Goal: Information Seeking & Learning: Check status

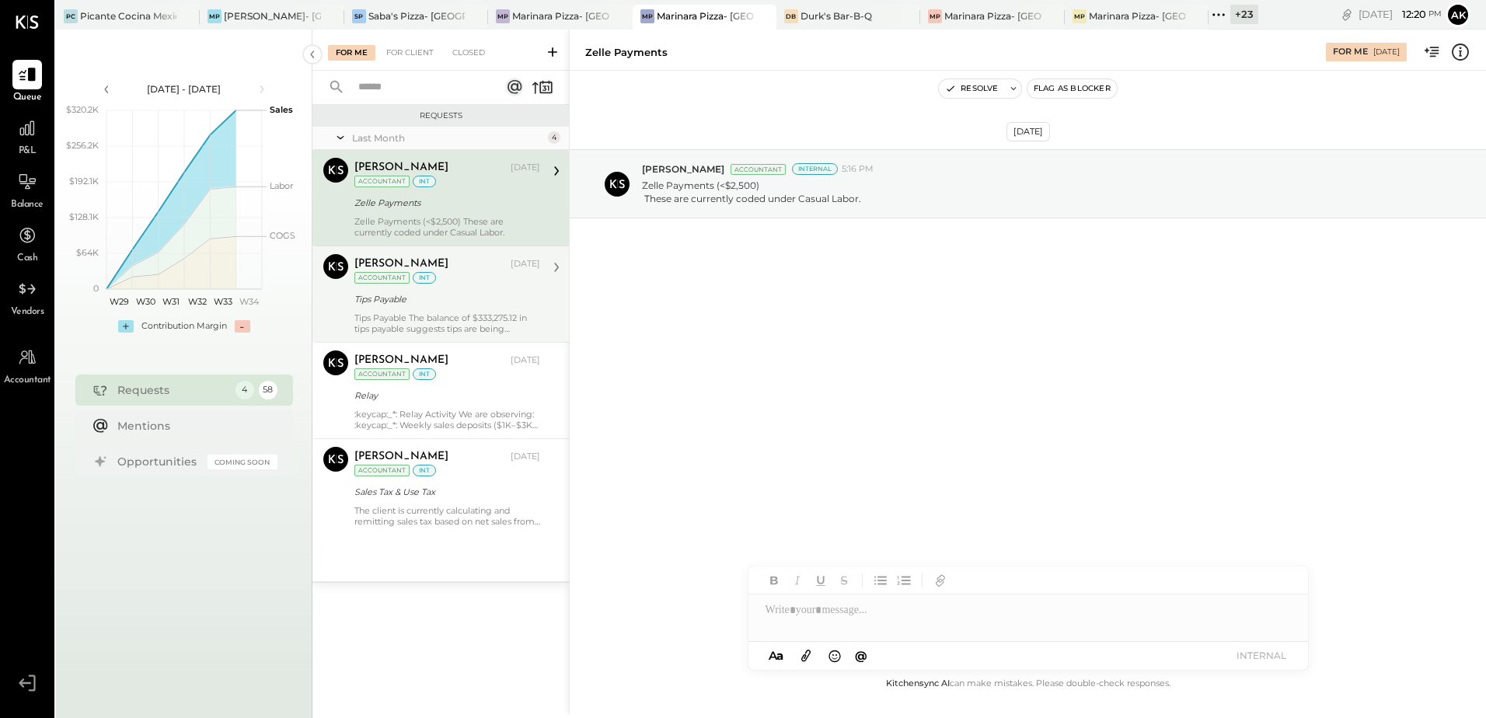
click at [453, 320] on div "Tips Payable The balance of $333,275.12 in tips payable suggests tips are being…" at bounding box center [447, 323] width 186 height 22
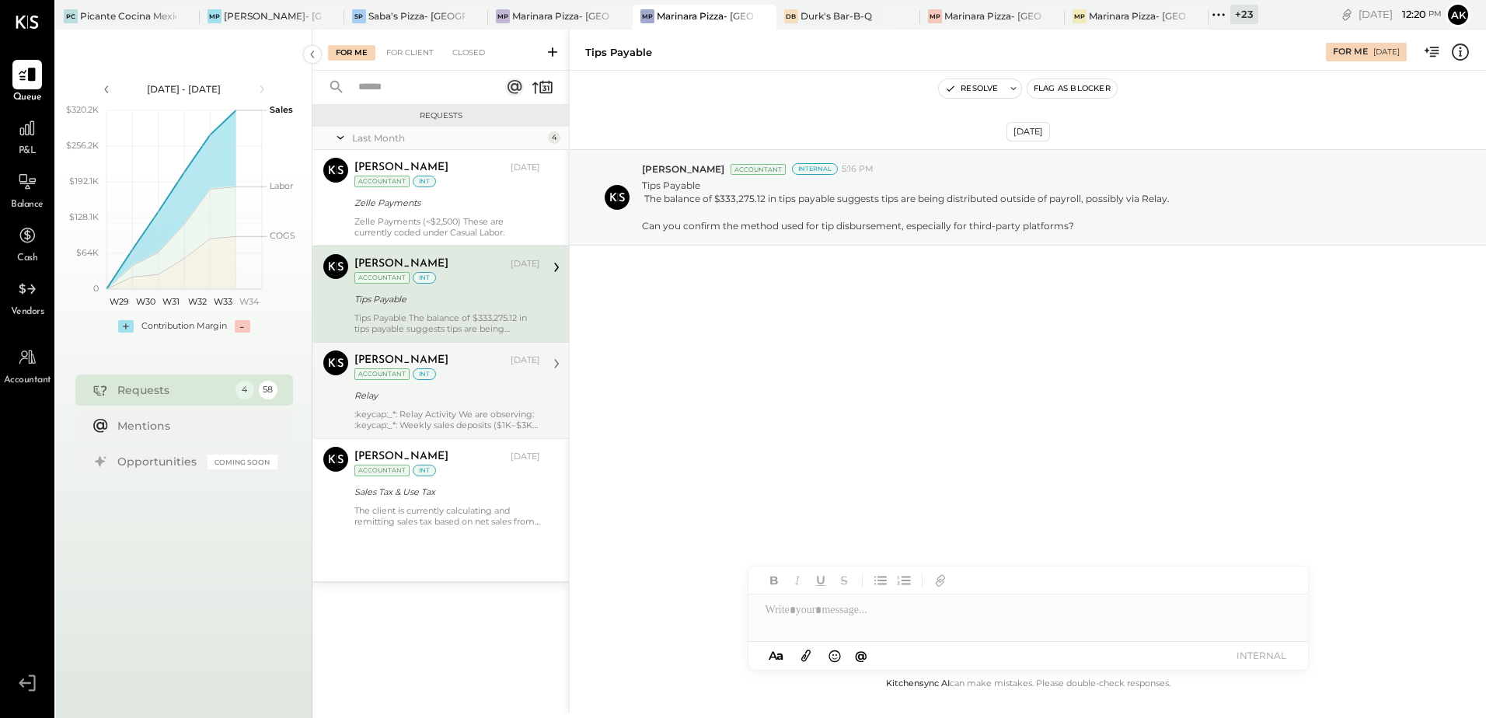
click at [452, 421] on div ":keycap:_*: Relay Activity We are observing: :keycap:_*: Weekly sales deposits …" at bounding box center [447, 420] width 186 height 22
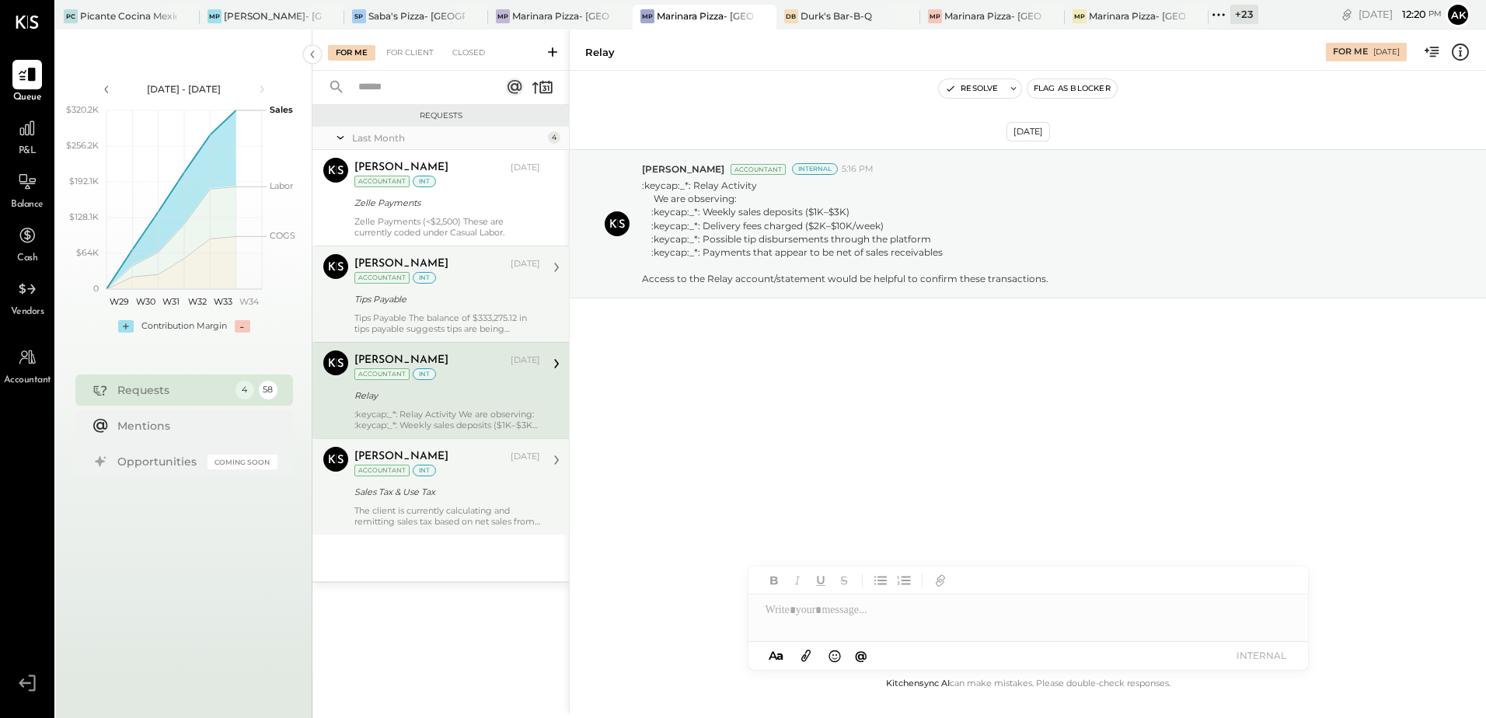
click at [469, 517] on div "The client is currently calculating and remitting sales tax based on net sales …" at bounding box center [447, 516] width 186 height 22
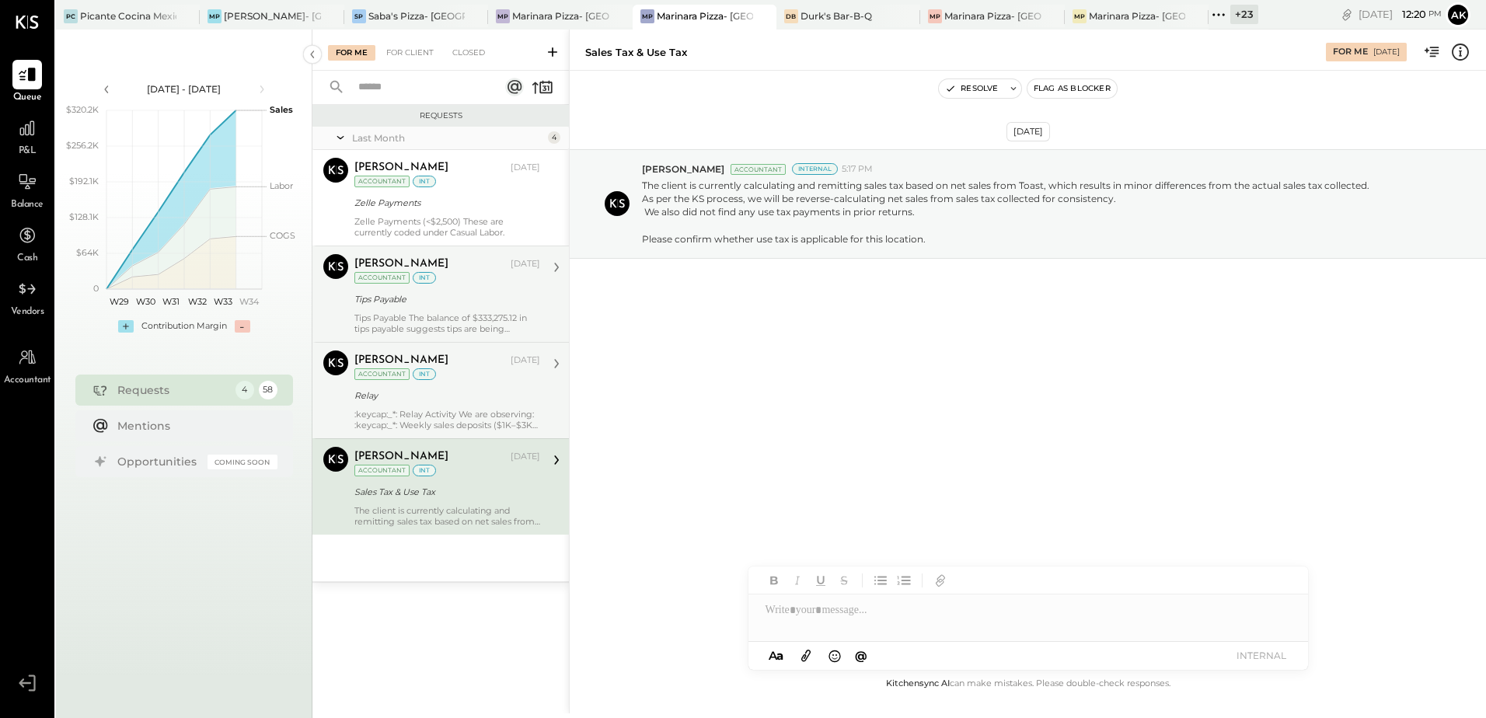
click at [476, 402] on div "Relay" at bounding box center [444, 396] width 181 height 16
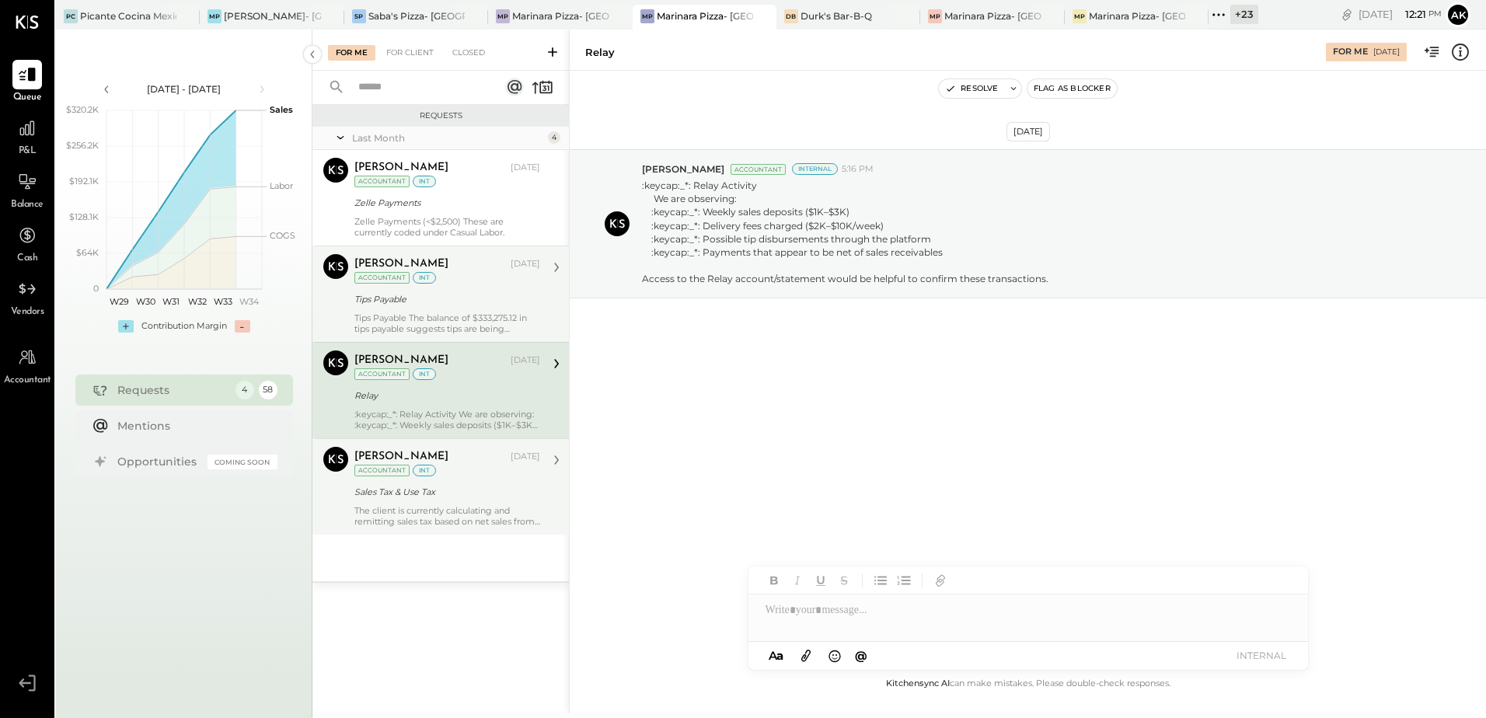
click at [460, 309] on div "[PERSON_NAME] [DATE] Accountant int Tips Payable Tips Payable The balance of $3…" at bounding box center [447, 294] width 186 height 80
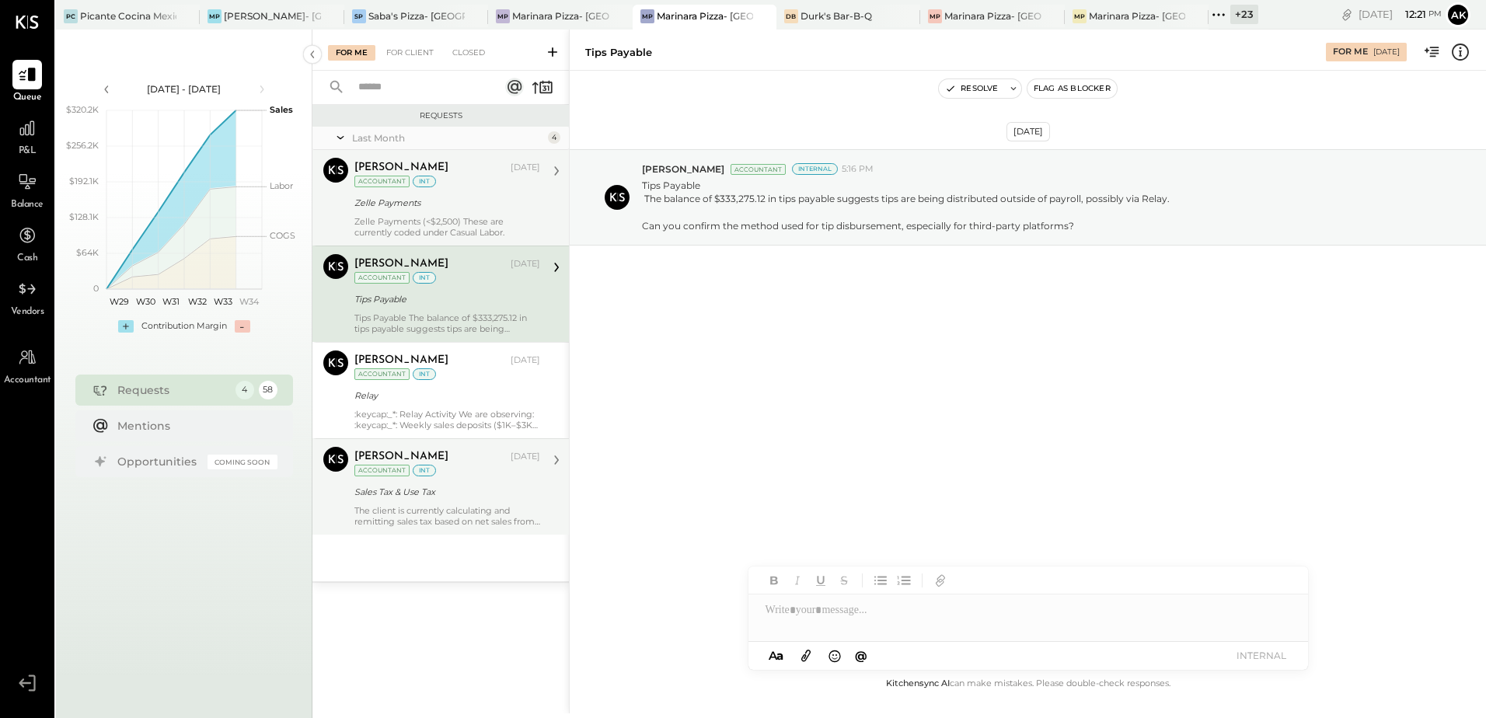
click at [446, 240] on div "[PERSON_NAME] Accountant [PERSON_NAME] [DATE] Accountant int Zelle Payments Zel…" at bounding box center [440, 198] width 256 height 96
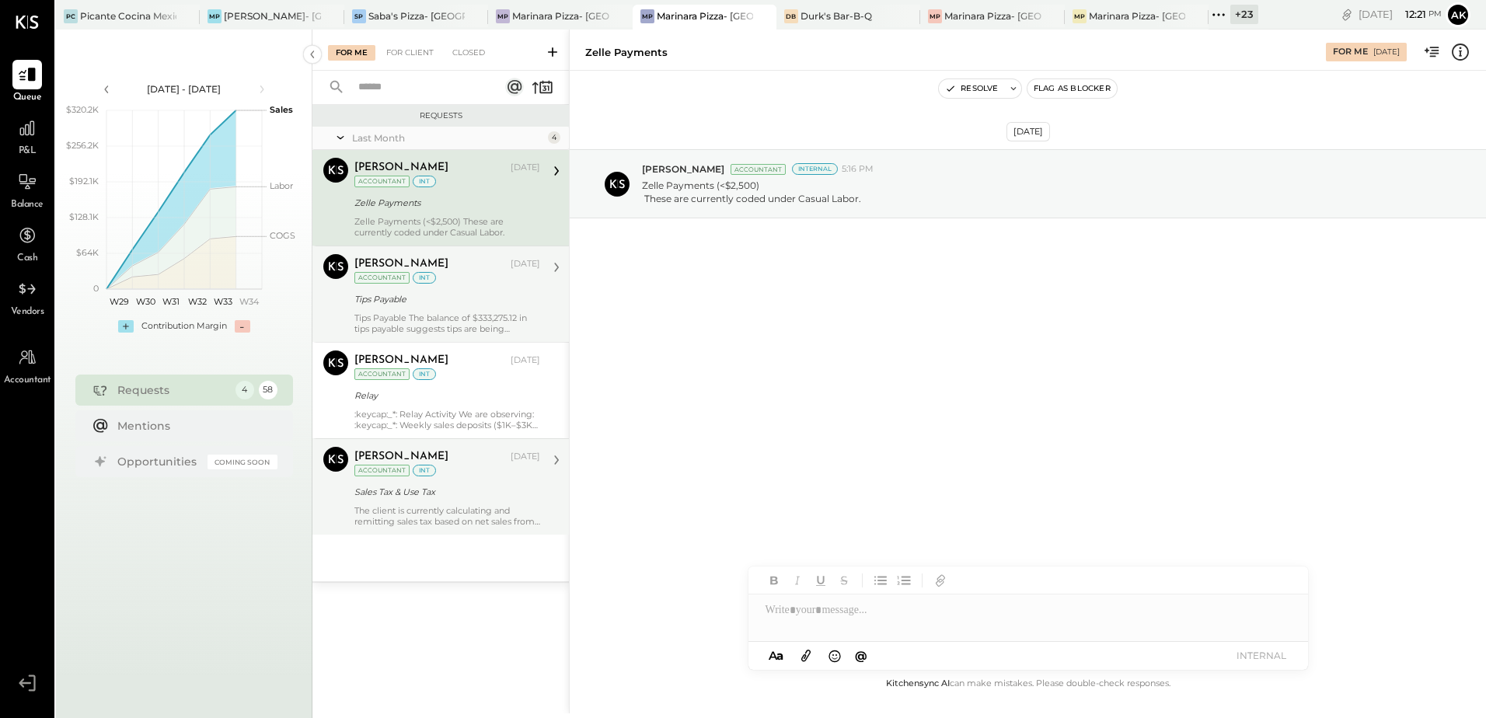
click at [430, 318] on div "Tips Payable The balance of $333,275.12 in tips payable suggests tips are being…" at bounding box center [447, 323] width 186 height 22
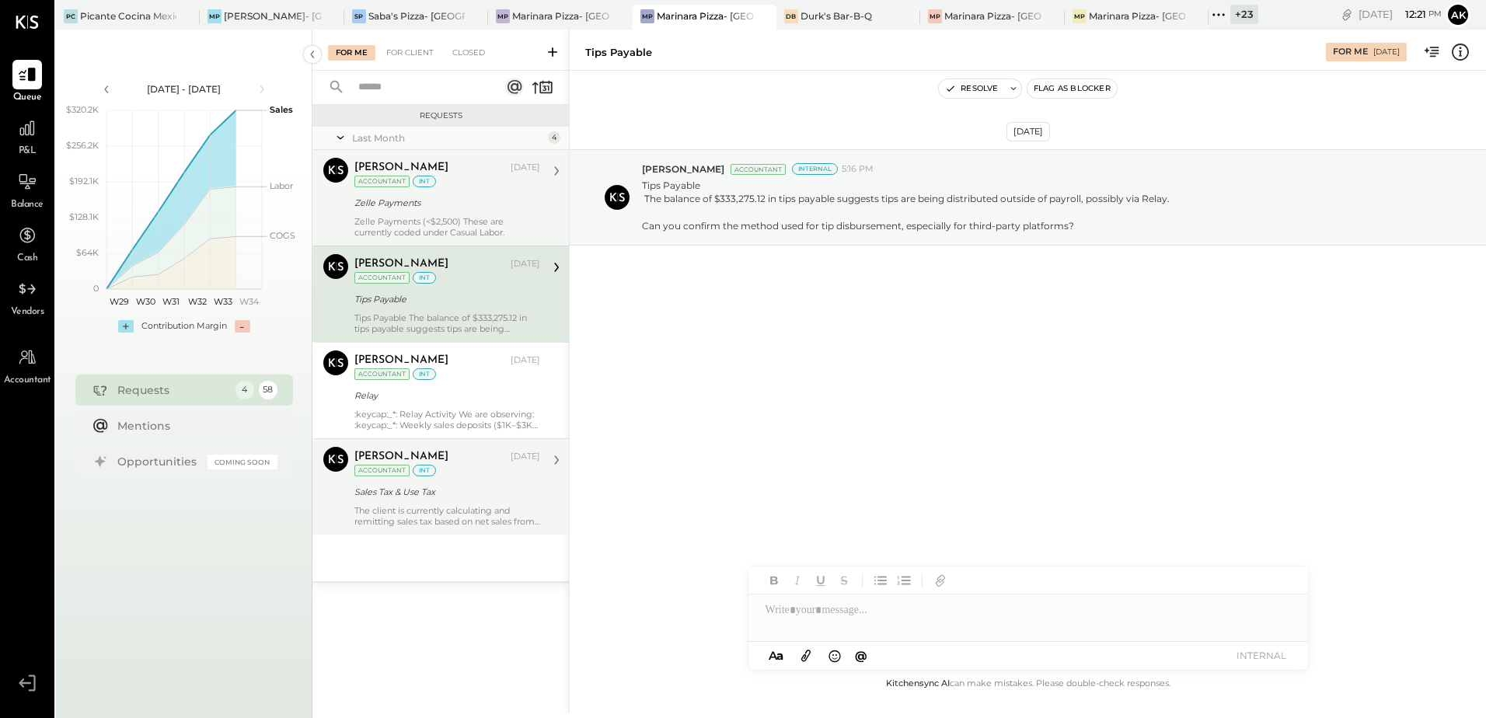
click at [416, 216] on div "Zelle Payments (<$2,500) These are currently coded under Casual Labor." at bounding box center [447, 227] width 186 height 22
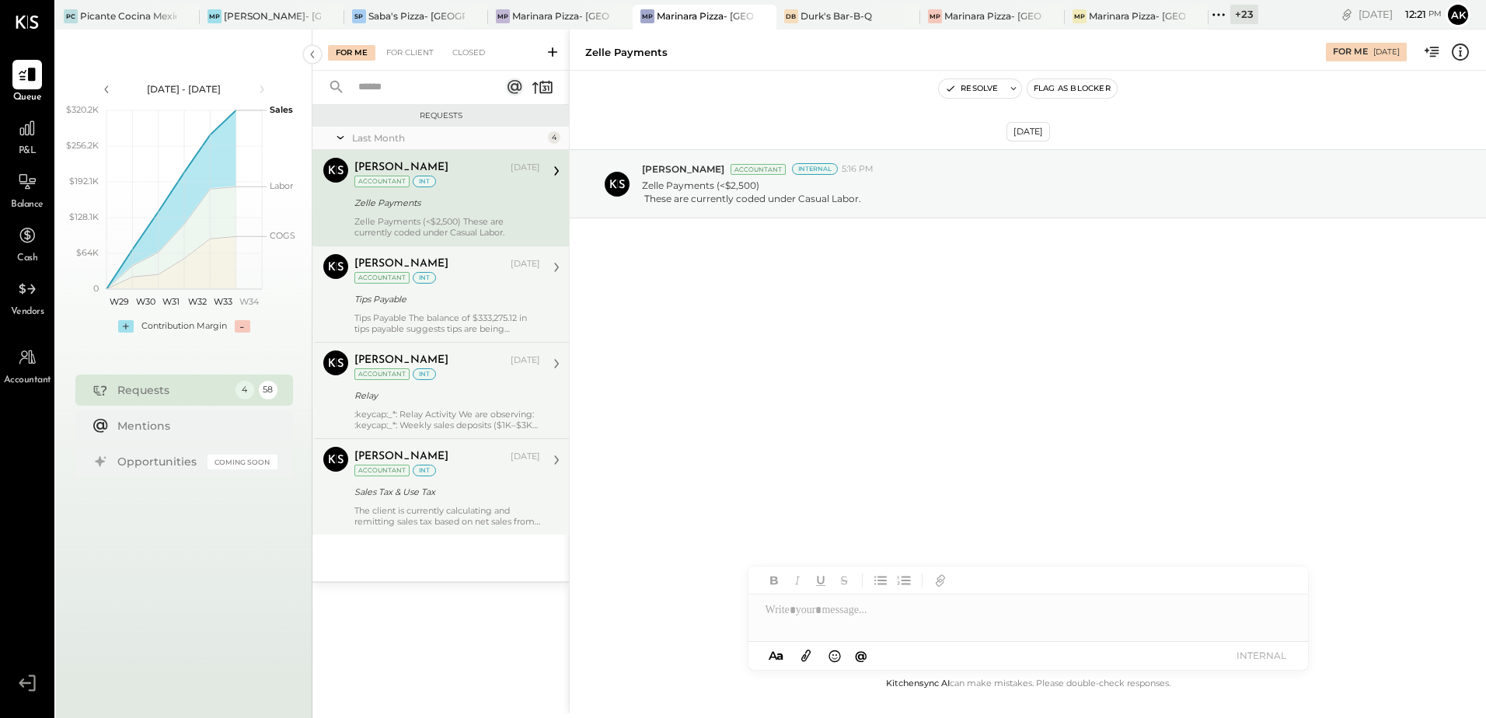
click at [396, 343] on div "[PERSON_NAME] Accountant [PERSON_NAME] [DATE] Accountant int Relay :keycap:_*: …" at bounding box center [440, 390] width 256 height 96
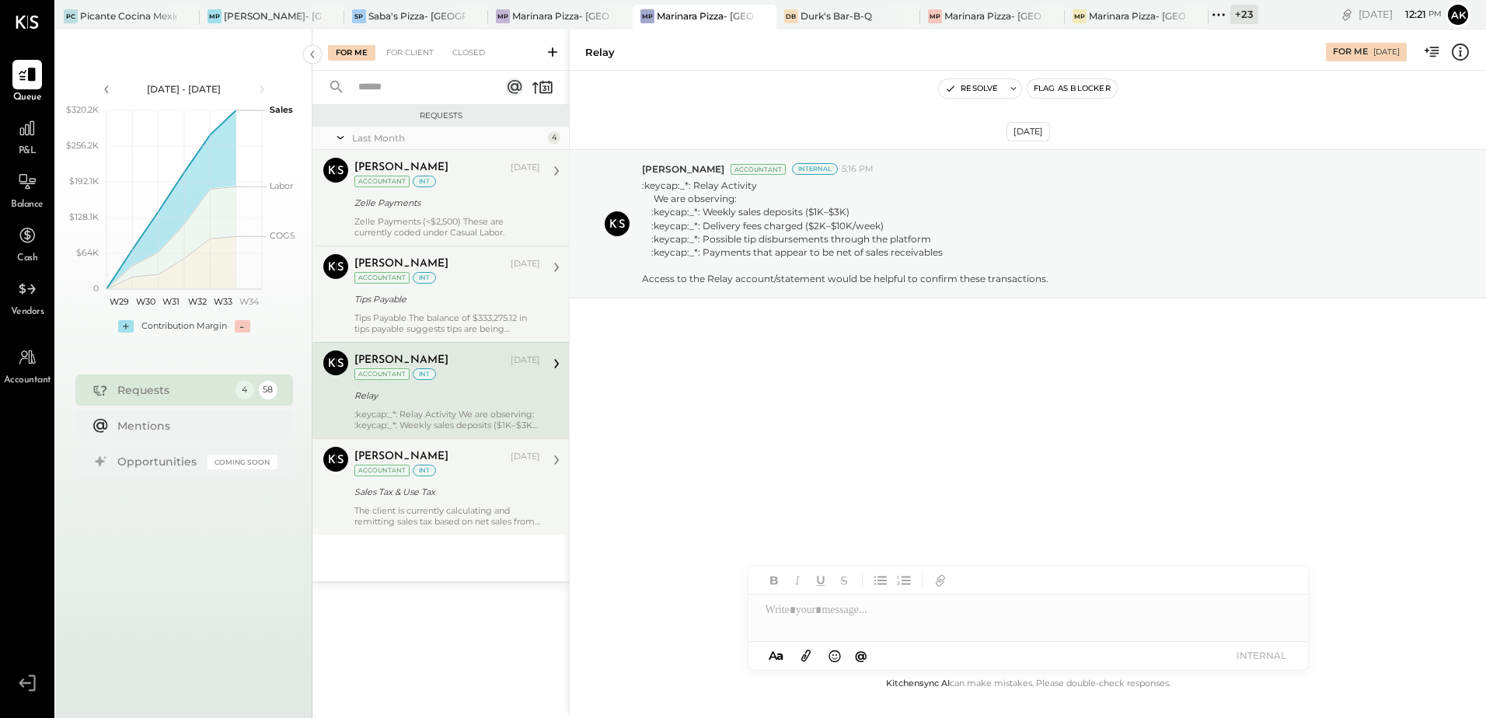
click at [345, 304] on div "[PERSON_NAME] Accountant [PERSON_NAME] [DATE] Accountant int Tips Payable Tips …" at bounding box center [440, 294] width 256 height 96
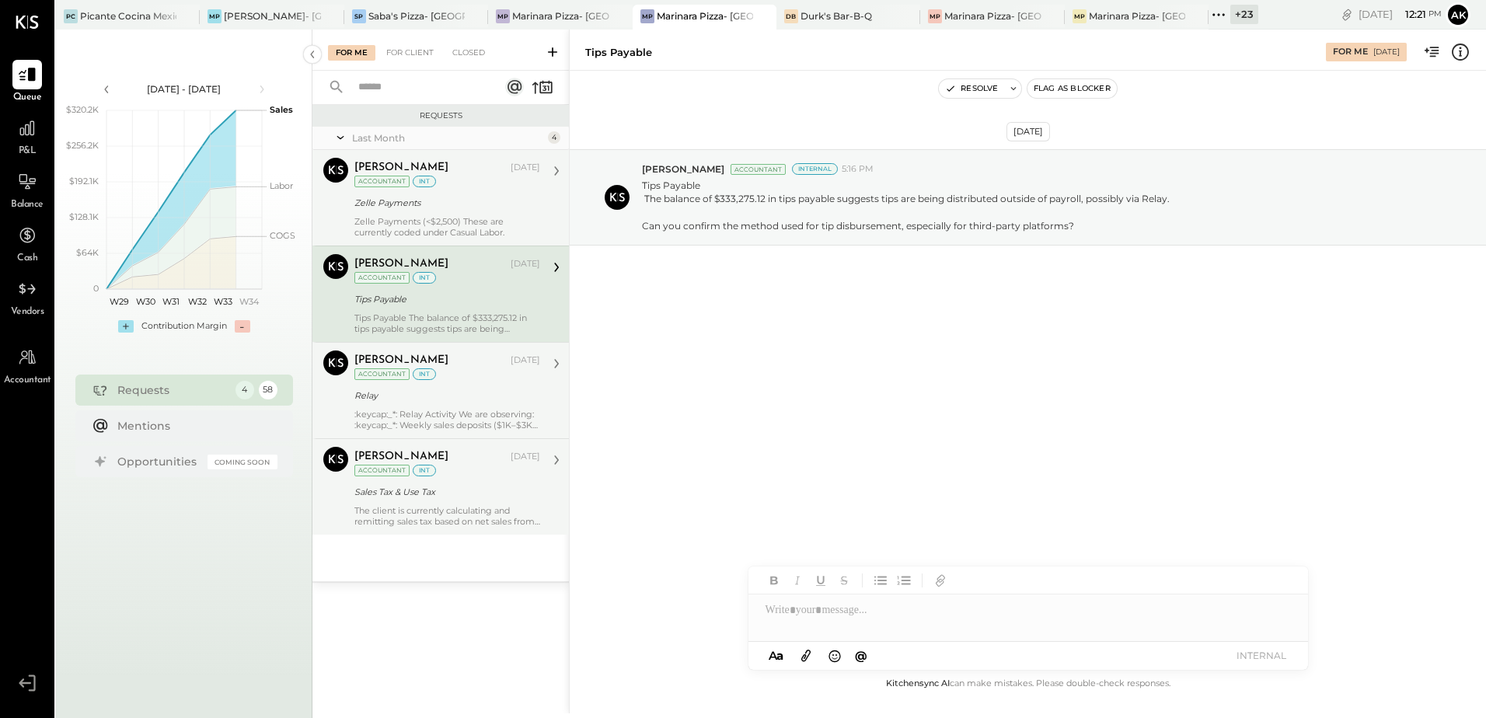
click at [402, 429] on div ":keycap:_*: Relay Activity We are observing: :keycap:_*: Weekly sales deposits …" at bounding box center [447, 420] width 186 height 22
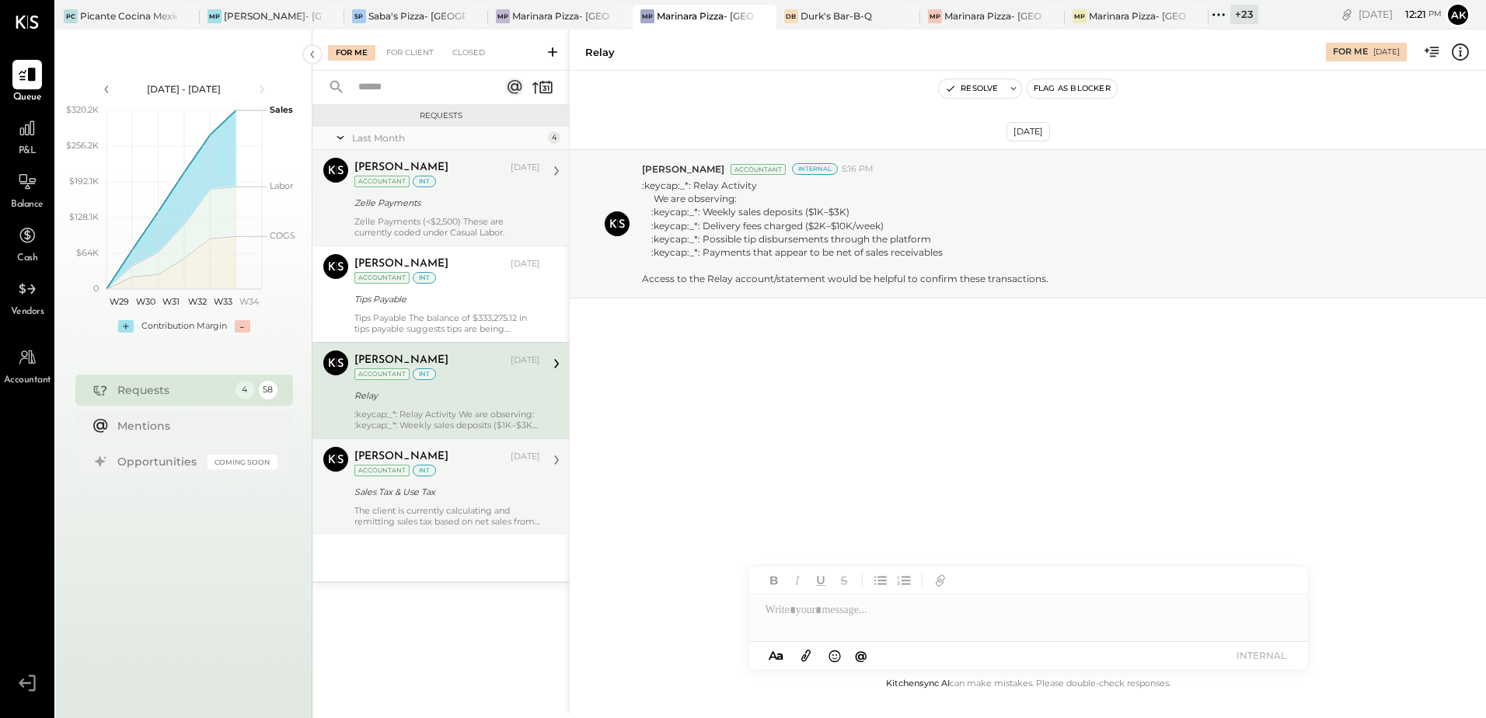
click at [435, 505] on div "The client is currently calculating and remitting sales tax based on net sales …" at bounding box center [447, 516] width 186 height 22
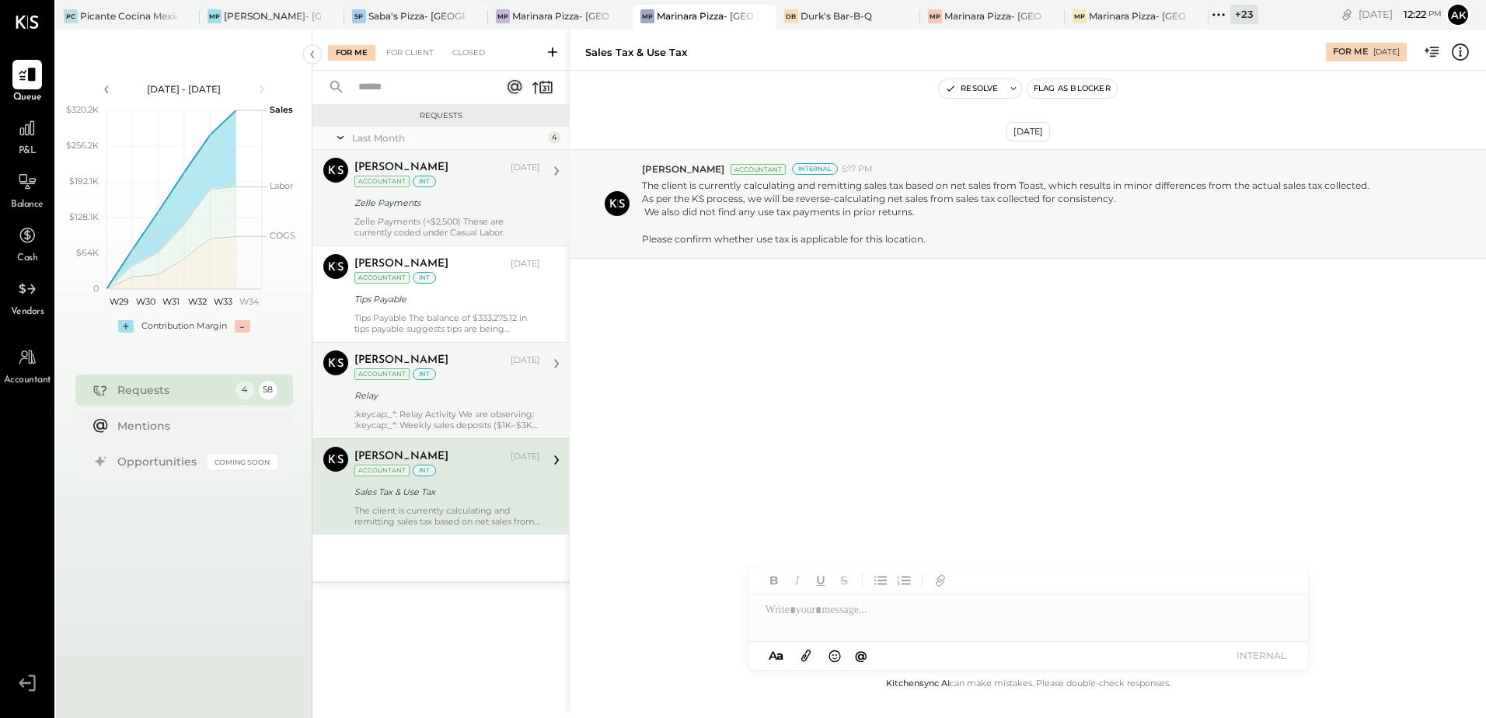
click at [456, 193] on div "Zelle Payments" at bounding box center [444, 202] width 181 height 19
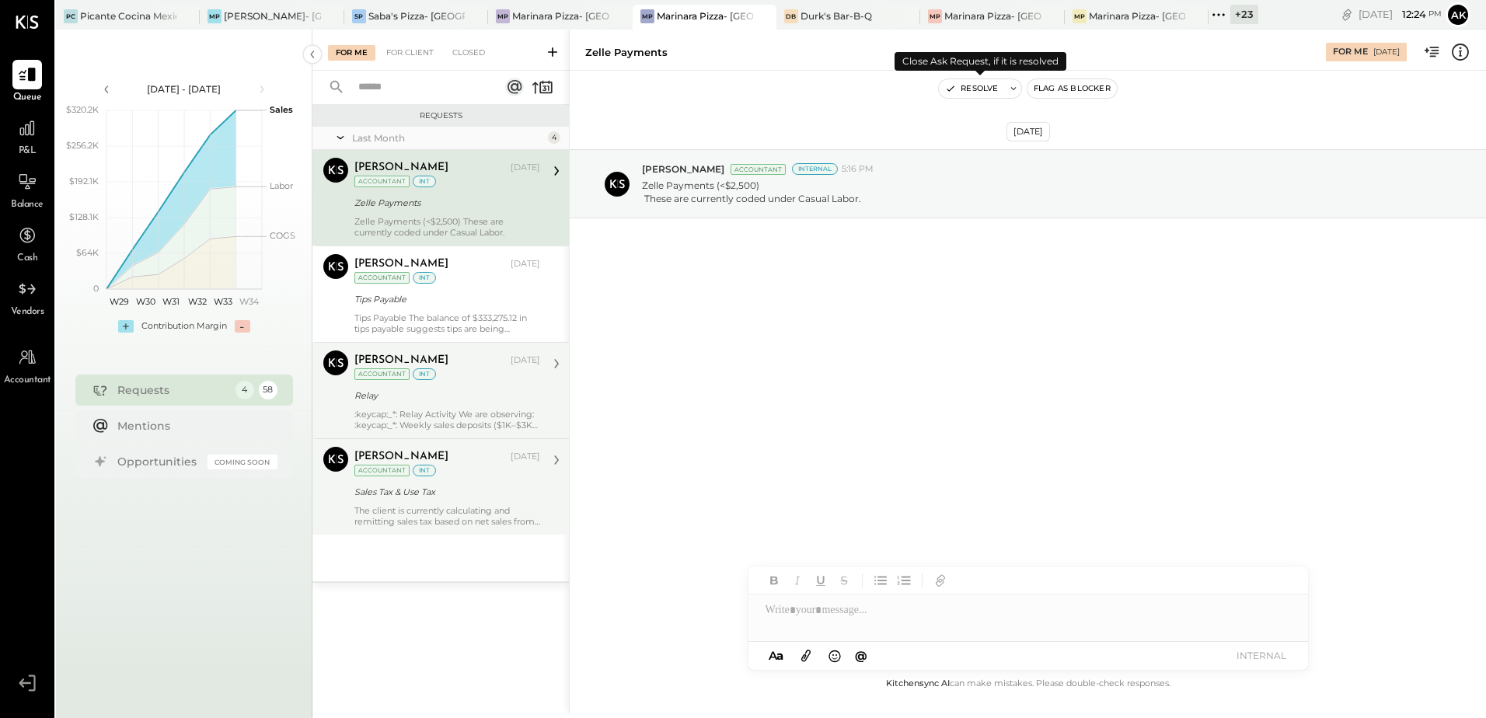
click at [976, 91] on button "Resolve" at bounding box center [971, 88] width 65 height 19
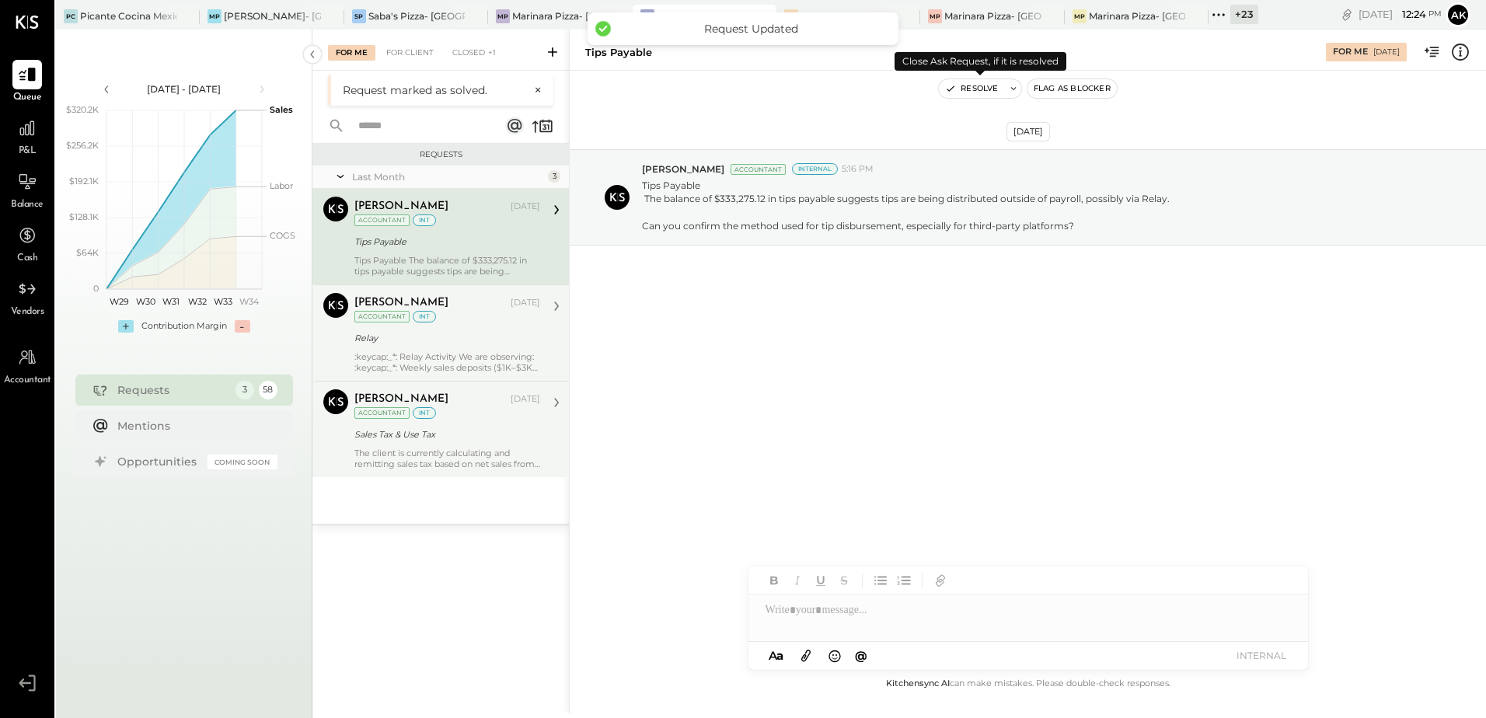
click at [954, 91] on icon "button" at bounding box center [950, 88] width 11 height 11
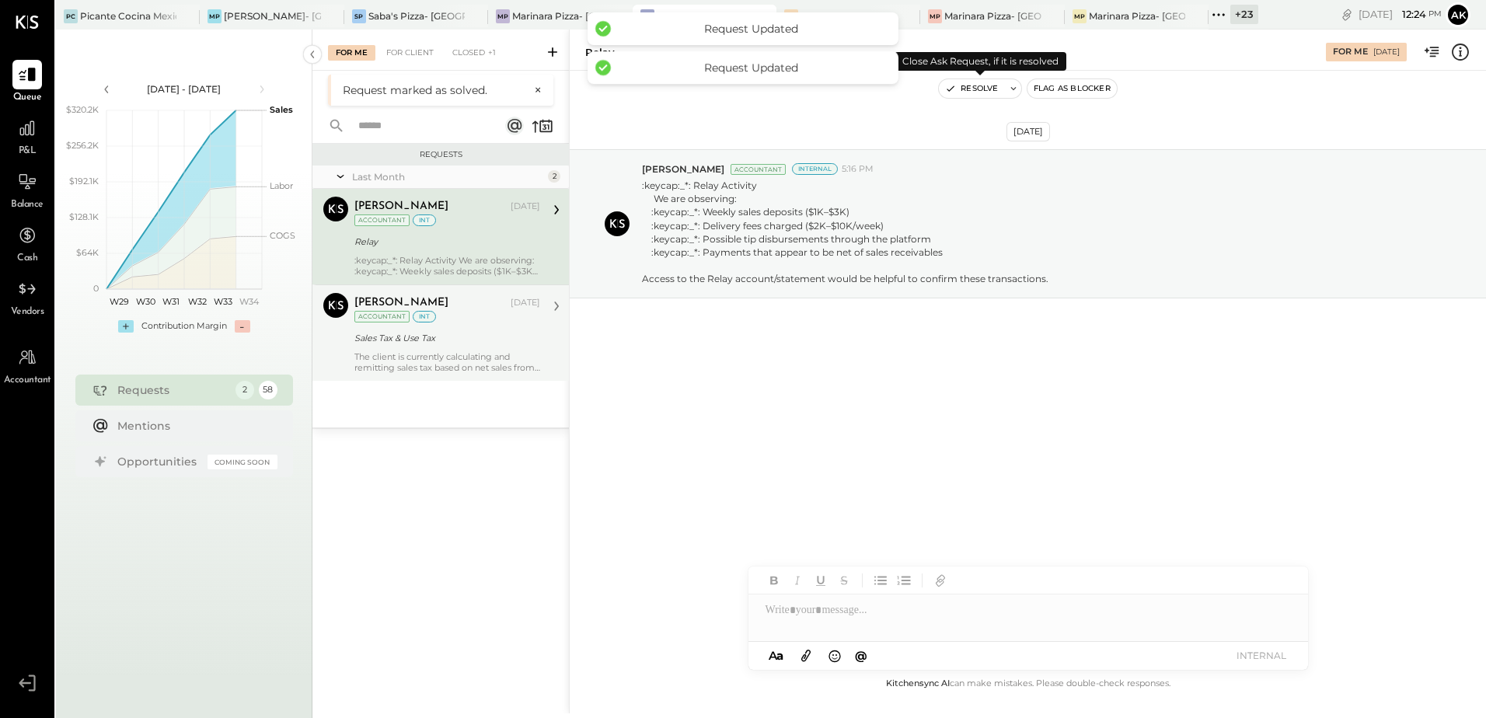
click at [966, 86] on button "Resolve" at bounding box center [971, 88] width 65 height 19
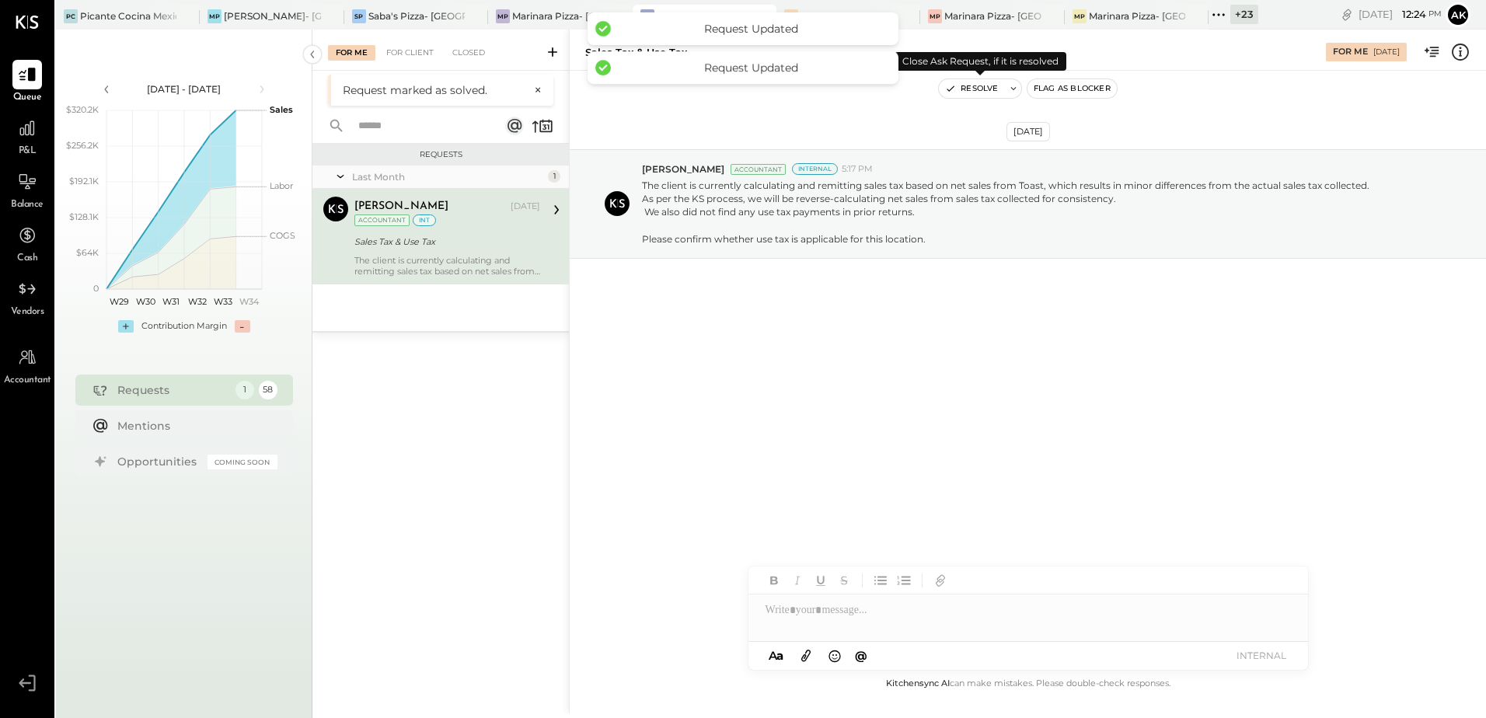
click at [965, 83] on button "Resolve" at bounding box center [971, 88] width 65 height 19
